Goal: Transaction & Acquisition: Purchase product/service

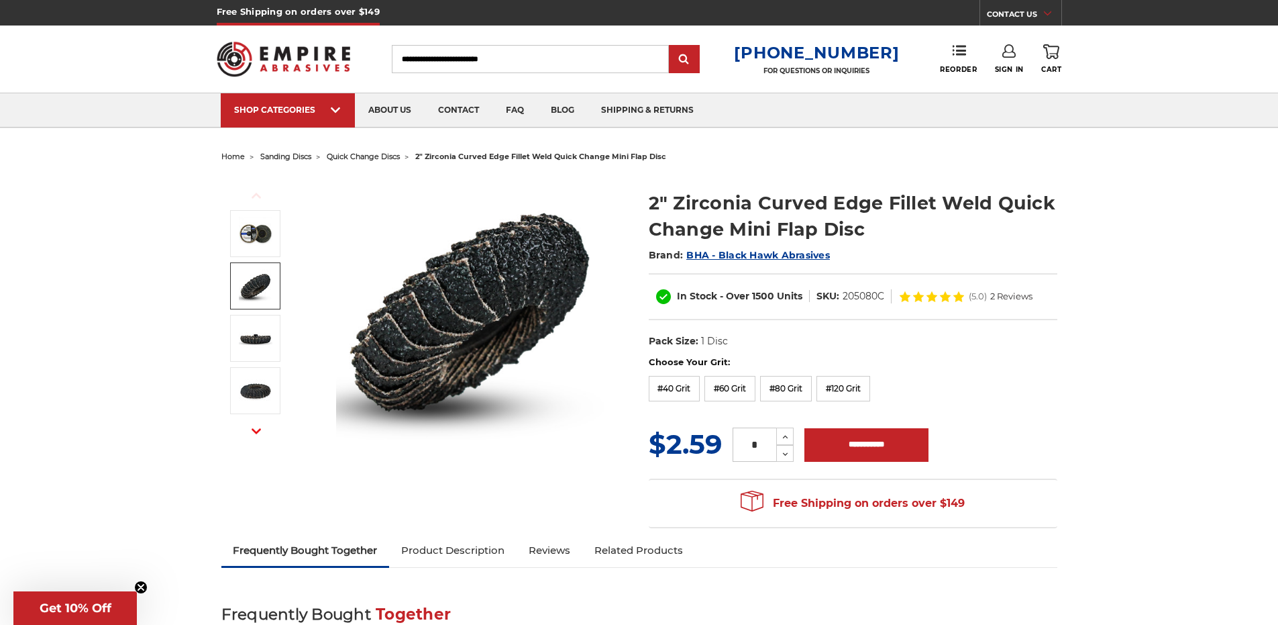
click at [246, 281] on img at bounding box center [256, 286] width 34 height 34
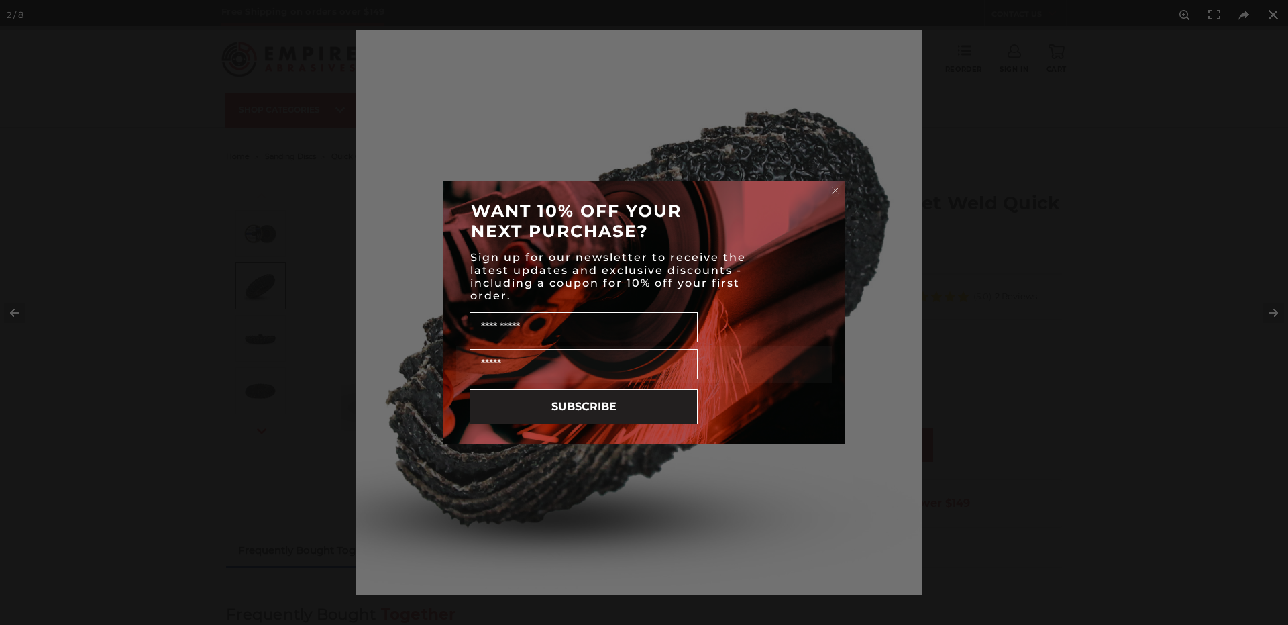
click at [837, 185] on circle "Close dialog" at bounding box center [835, 191] width 13 height 13
